Goal: Complete application form: Complete application form

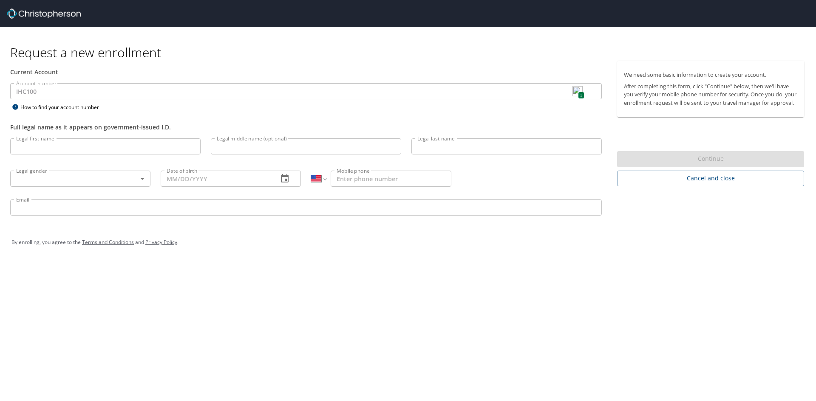
select select "US"
click at [102, 144] on input "Legal first name" at bounding box center [105, 146] width 190 height 16
type input "[PERSON_NAME]"
type input "C"
type input "[PERSON_NAME]"
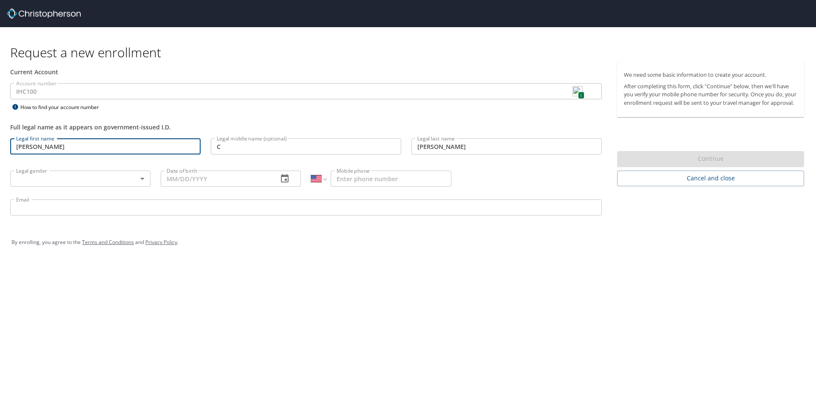
type input "[PHONE_NUMBER]"
click at [121, 179] on body "Request a new enrollment Current Account Account number IHC100 1 Account number…" at bounding box center [408, 200] width 816 height 401
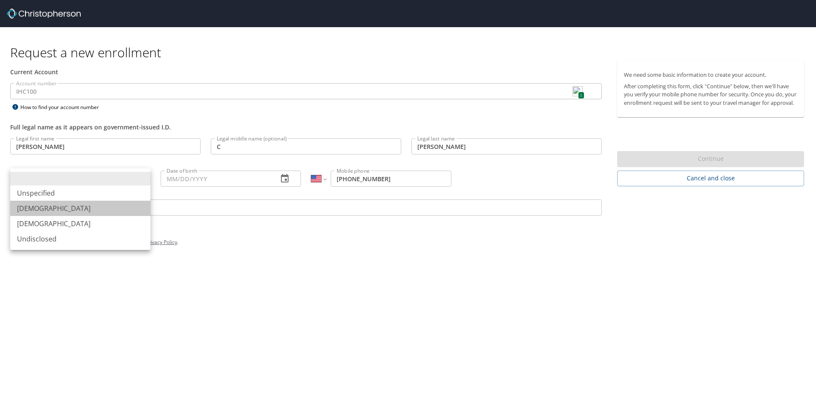
click at [66, 212] on li "[DEMOGRAPHIC_DATA]" at bounding box center [80, 208] width 140 height 15
type input "[DEMOGRAPHIC_DATA]"
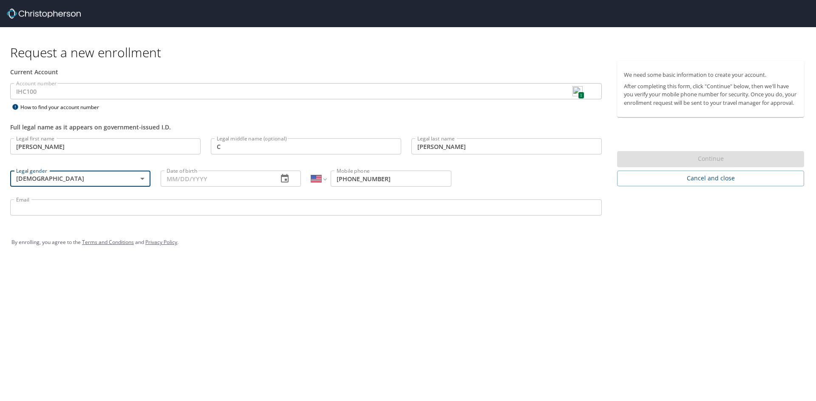
click at [225, 175] on input "Date of birth" at bounding box center [216, 179] width 110 height 16
type input "[DATE]"
click at [115, 212] on input "Email" at bounding box center [305, 208] width 591 height 16
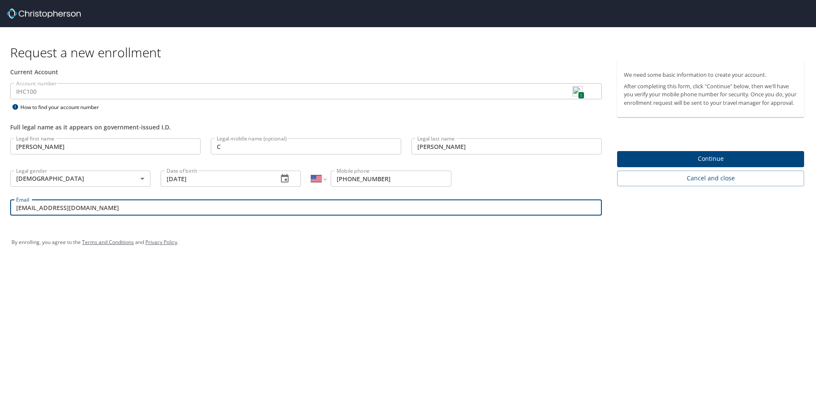
drag, startPoint x: 89, startPoint y: 207, endPoint x: 0, endPoint y: 209, distance: 89.2
click at [0, 209] on div "Current Account Account number IHC100 1 Account number How to find your account…" at bounding box center [306, 142] width 612 height 163
type input "[PERSON_NAME][EMAIL_ADDRESS][PERSON_NAME][DOMAIN_NAME]"
click at [717, 164] on span "Continue" at bounding box center [710, 159] width 173 height 11
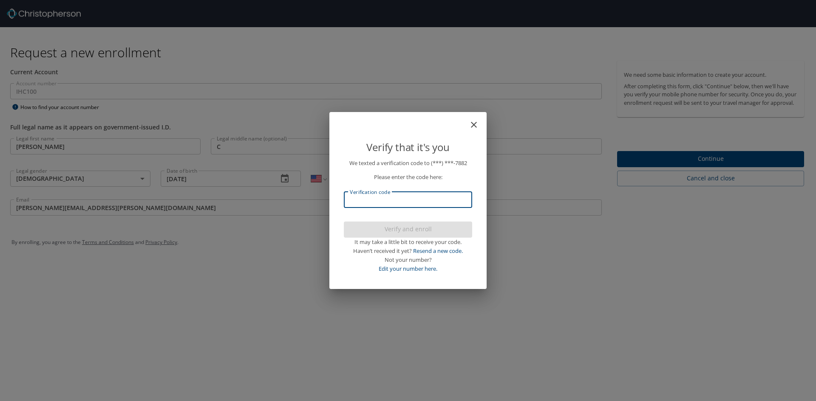
click at [420, 199] on input "Verification code" at bounding box center [408, 200] width 128 height 16
type input "247060"
click at [421, 231] on span "Verify and enroll" at bounding box center [407, 229] width 115 height 11
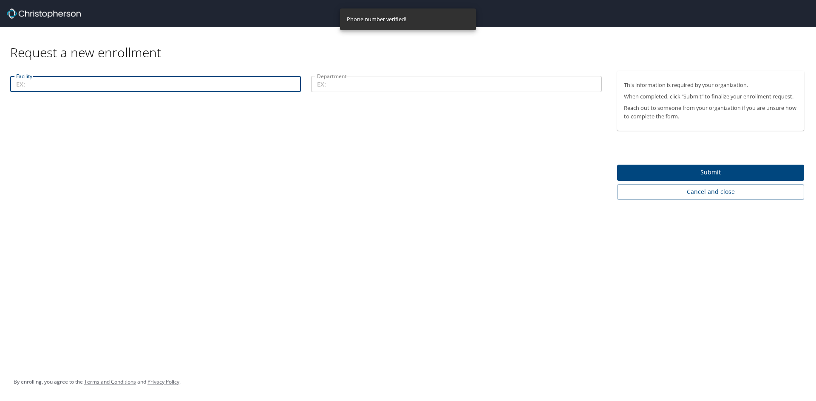
click at [191, 87] on input "Facility" at bounding box center [155, 84] width 291 height 16
type input "[GEOGRAPHIC_DATA]"
click at [373, 84] on input "Department" at bounding box center [456, 84] width 291 height 16
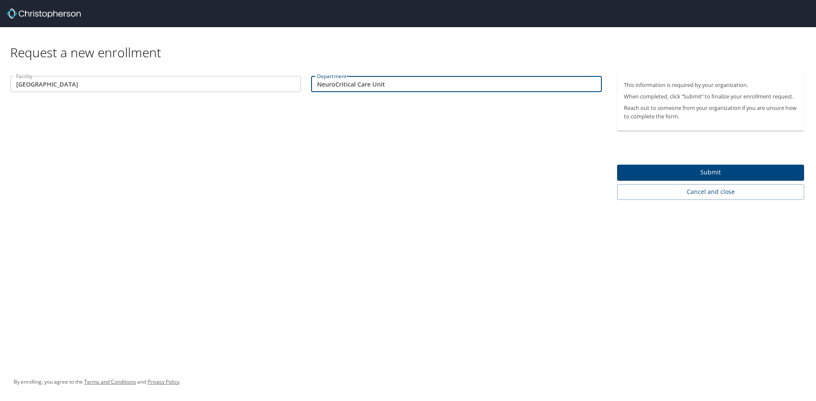
type input "NeuroCritical Care Unit"
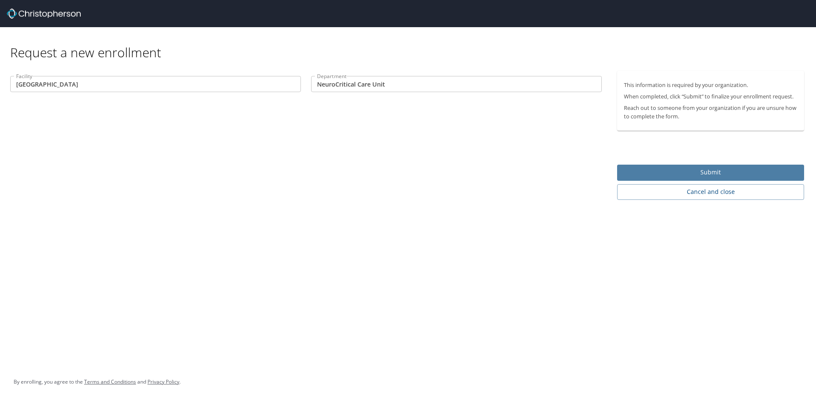
click at [704, 171] on span "Submit" at bounding box center [710, 172] width 173 height 11
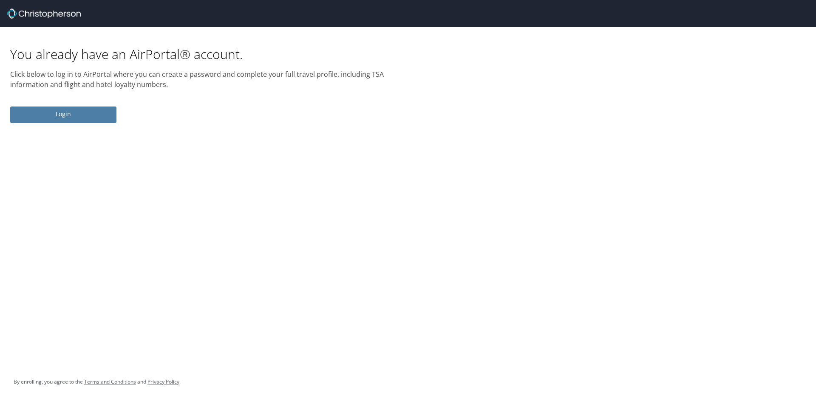
click at [59, 114] on span "Login" at bounding box center [63, 114] width 93 height 11
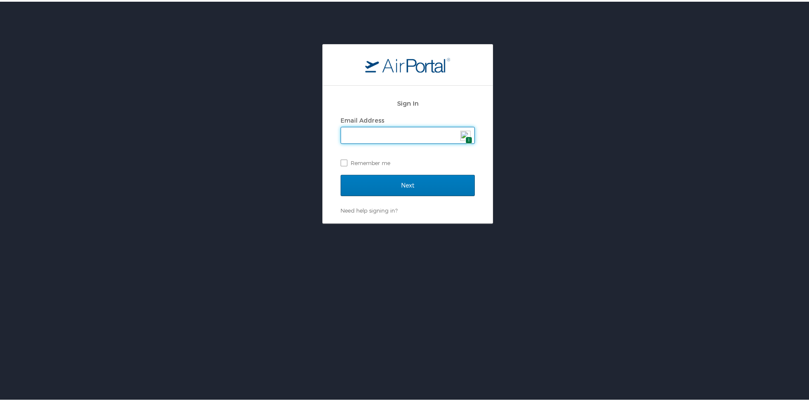
click at [363, 138] on input "Email Address" at bounding box center [407, 134] width 133 height 16
type input "[PERSON_NAME][EMAIL_ADDRESS][PERSON_NAME][DOMAIN_NAME]"
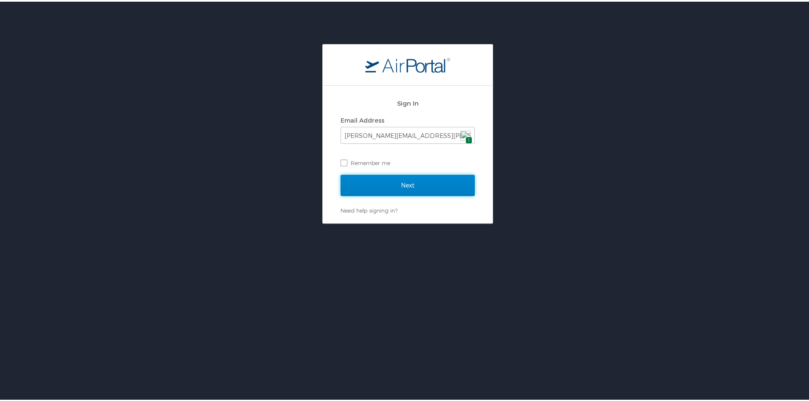
click at [391, 184] on input "Next" at bounding box center [408, 183] width 134 height 21
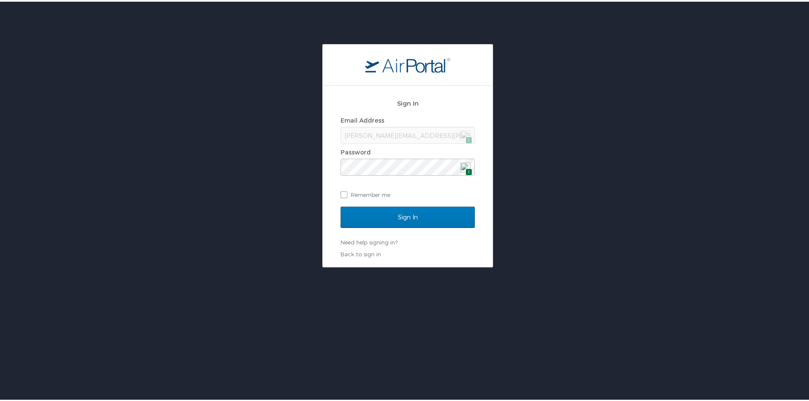
click at [460, 166] on img at bounding box center [465, 166] width 10 height 10
click at [412, 213] on input "Sign In" at bounding box center [408, 215] width 134 height 21
